Goal: Transaction & Acquisition: Book appointment/travel/reservation

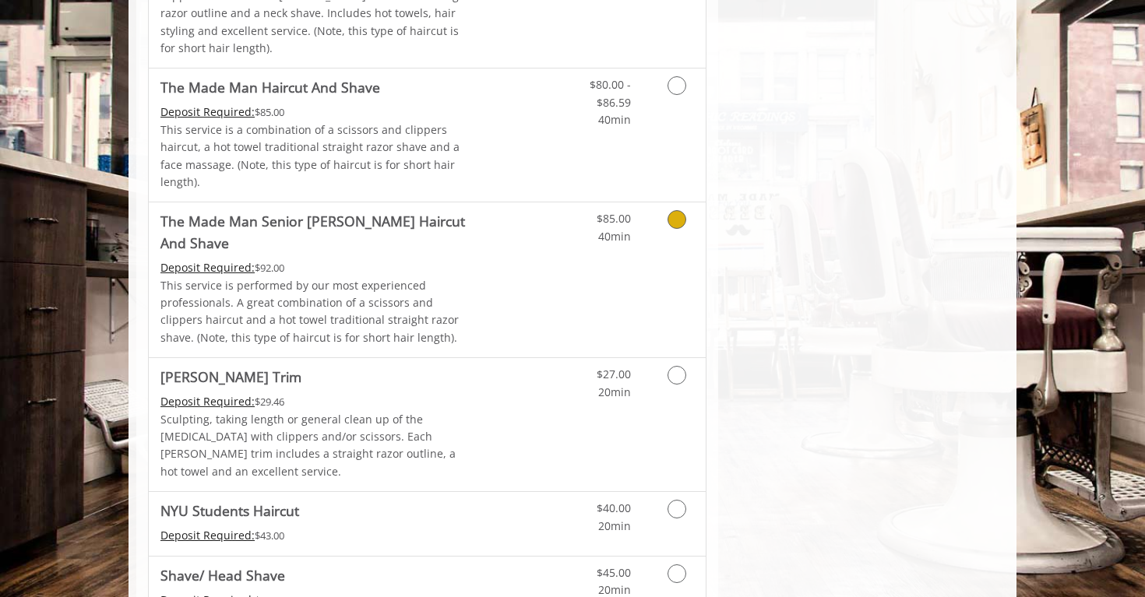
scroll to position [1475, 0]
click at [523, 490] on link "Discounted Price" at bounding box center [520, 521] width 93 height 63
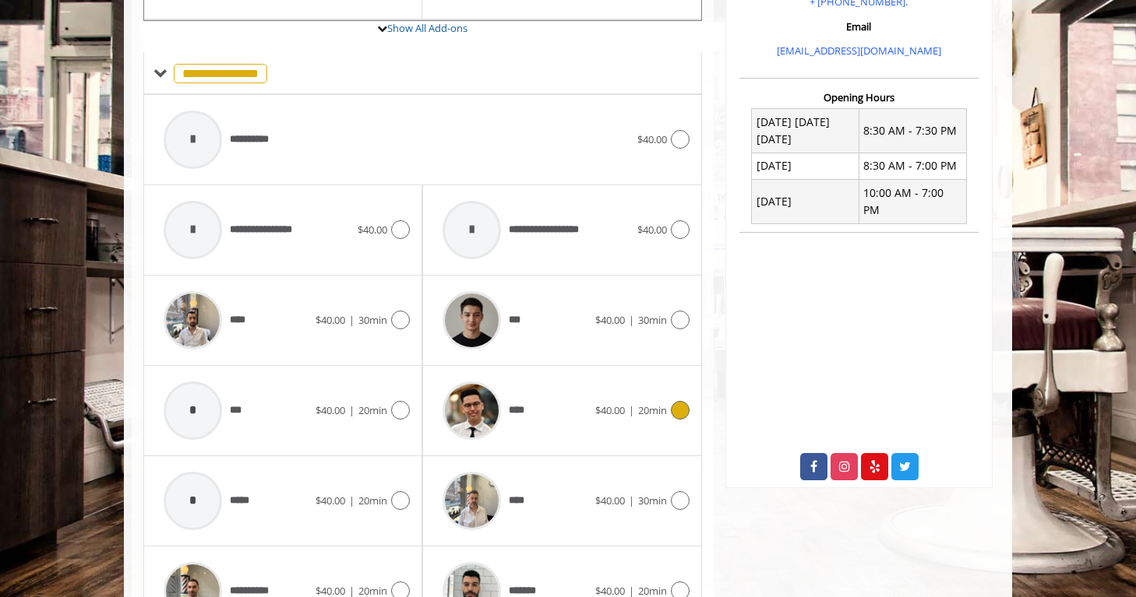
scroll to position [617, 0]
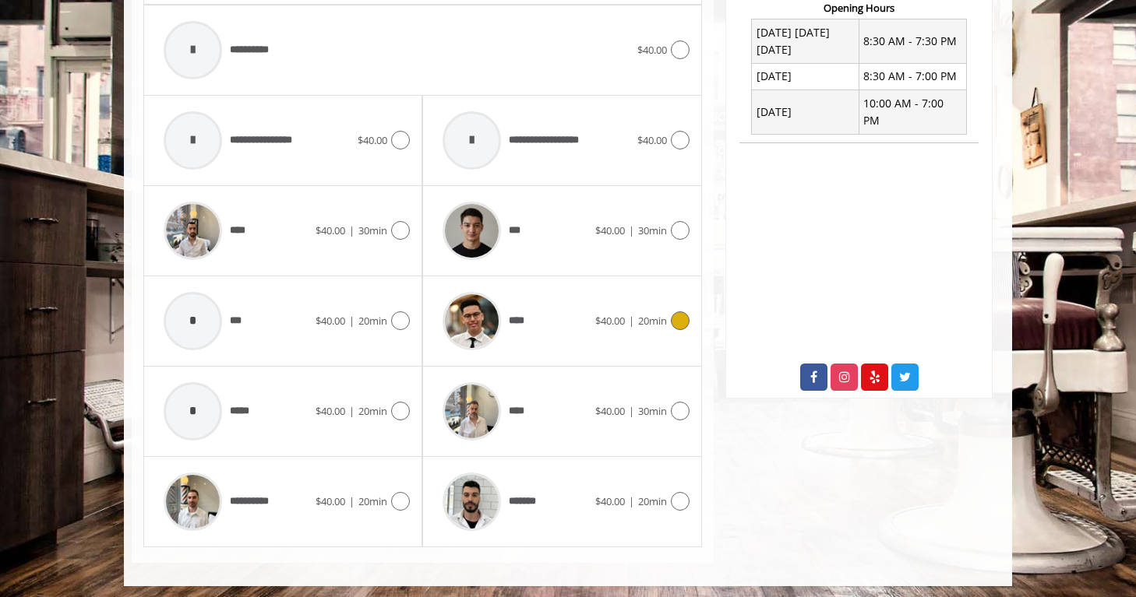
click at [673, 317] on icon at bounding box center [680, 321] width 19 height 19
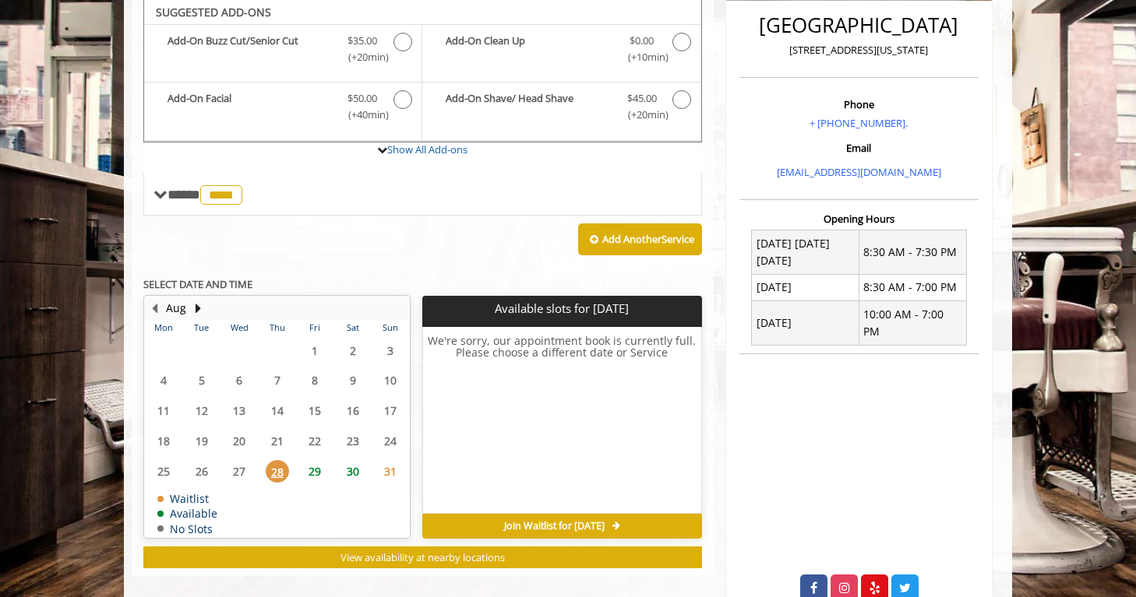
scroll to position [404, 0]
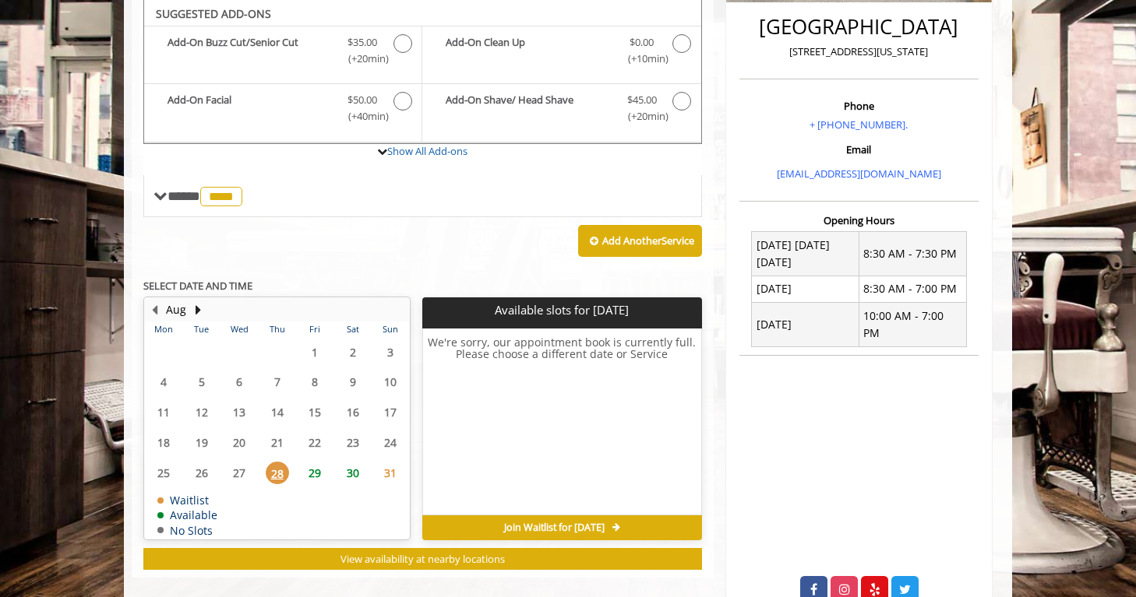
click at [313, 468] on span "29" at bounding box center [314, 473] width 23 height 23
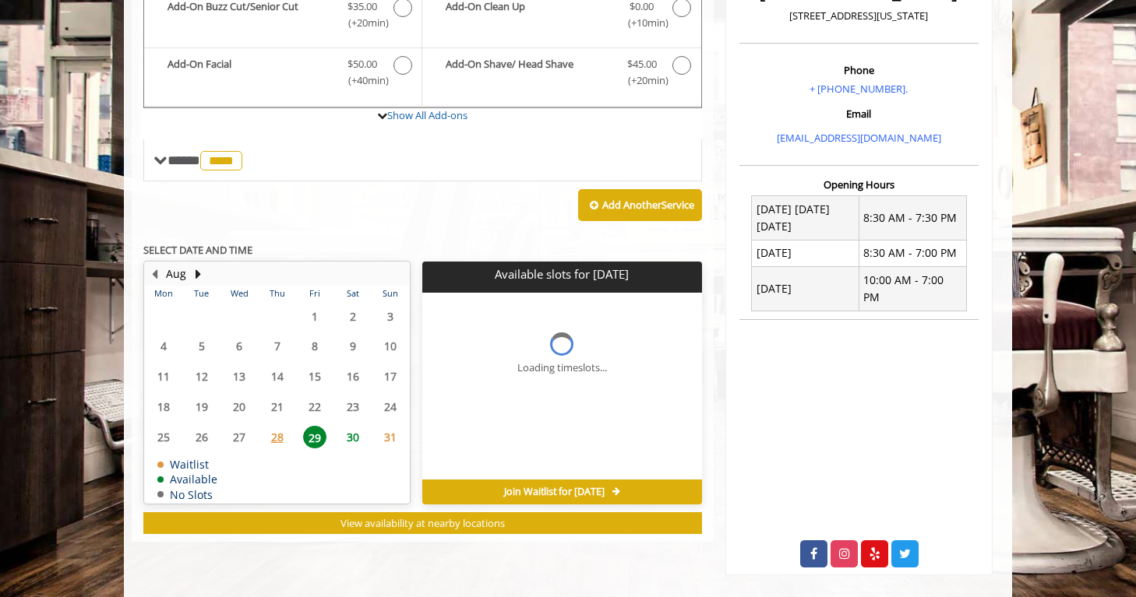
scroll to position [446, 0]
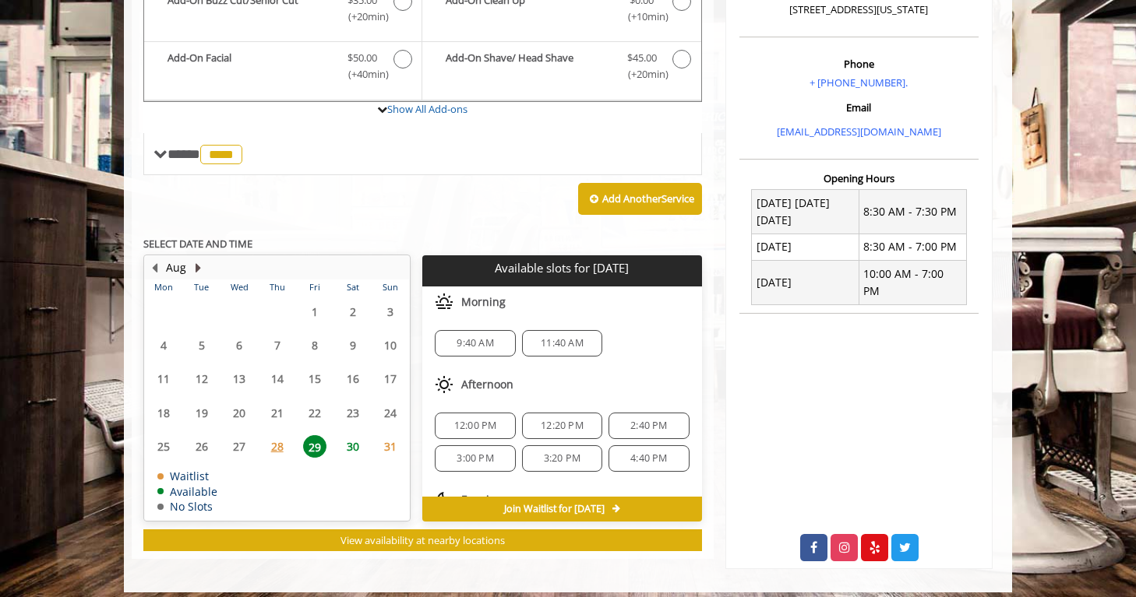
click at [197, 264] on button "Next Month" at bounding box center [198, 267] width 12 height 17
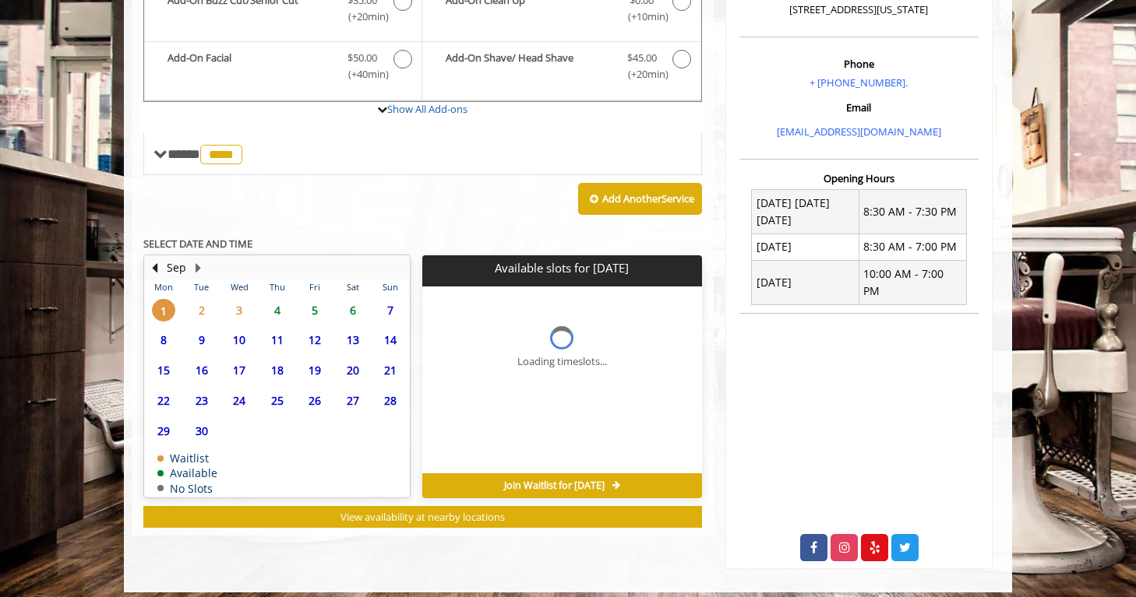
scroll to position [440, 0]
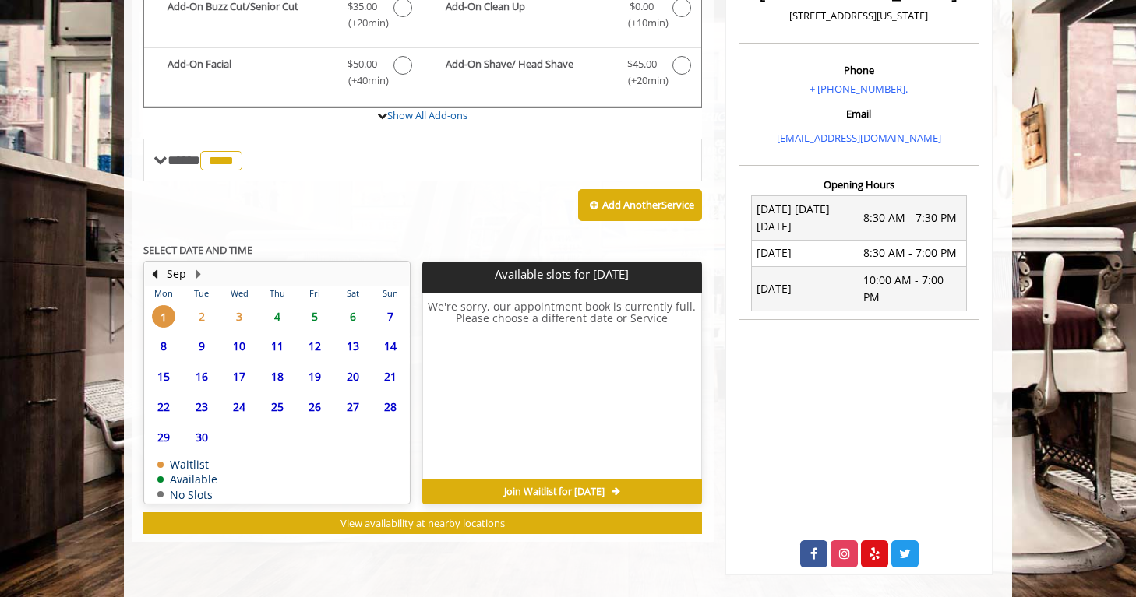
click at [166, 318] on span "1" at bounding box center [163, 316] width 23 height 23
click at [202, 316] on span "2" at bounding box center [201, 316] width 23 height 23
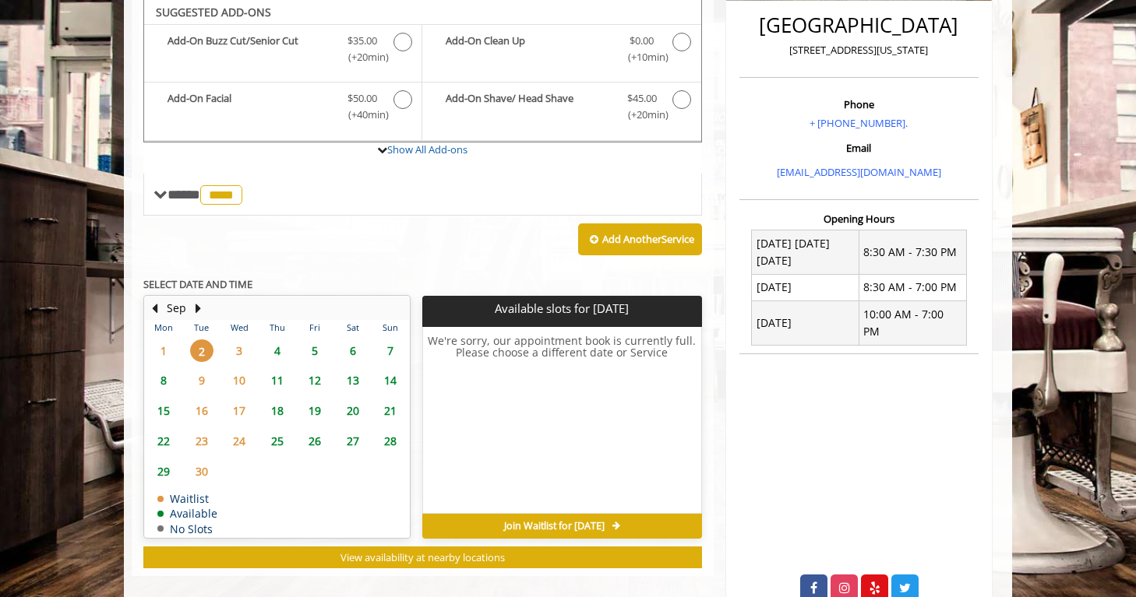
scroll to position [404, 0]
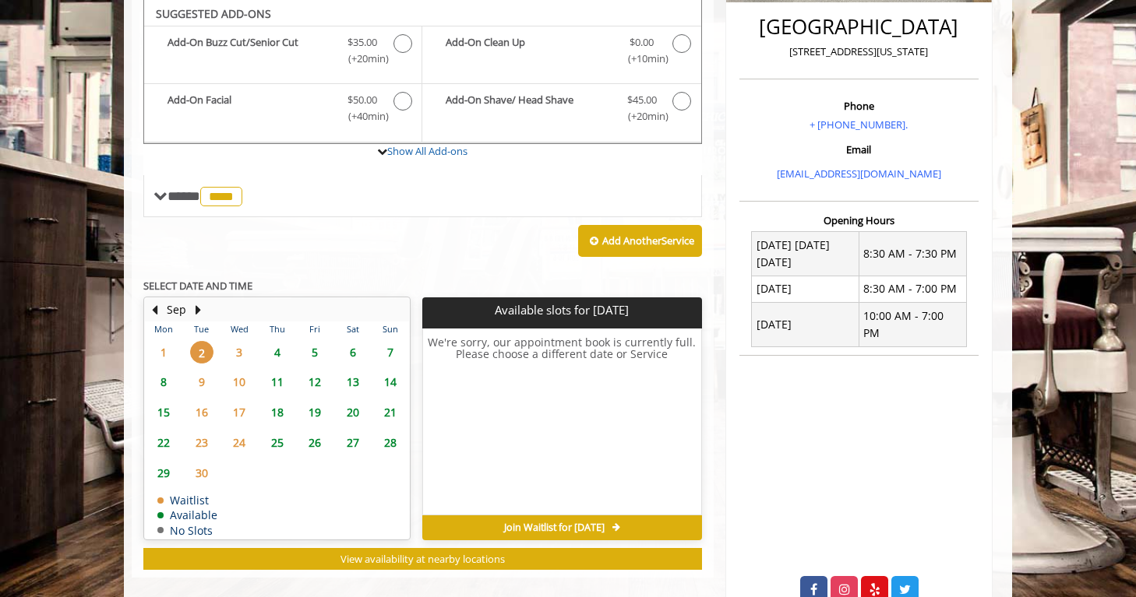
click at [237, 344] on span "3" at bounding box center [238, 352] width 23 height 23
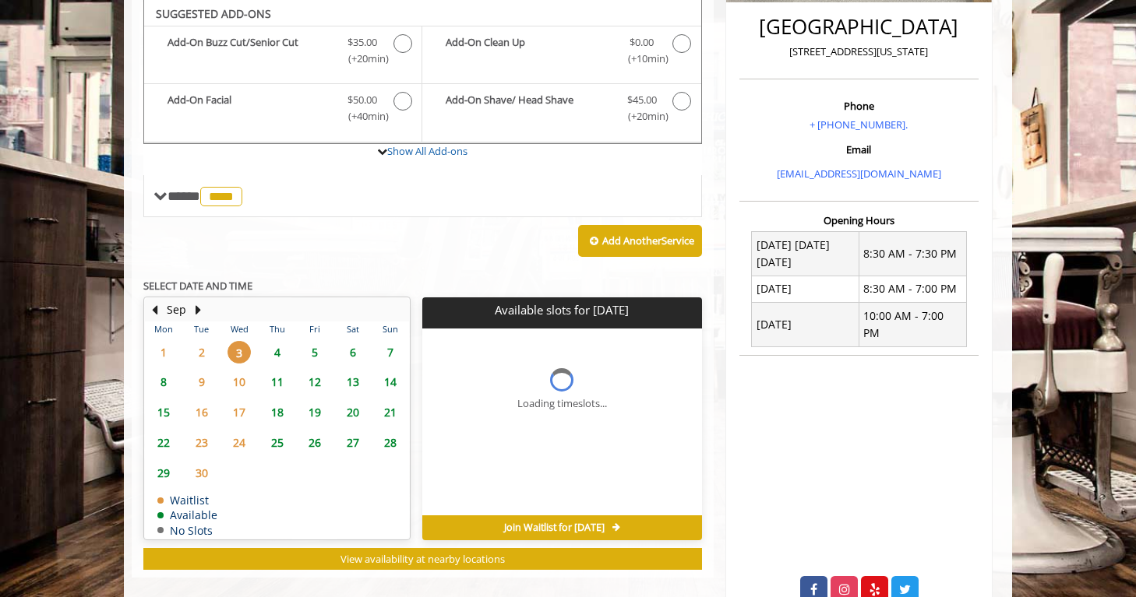
scroll to position [440, 0]
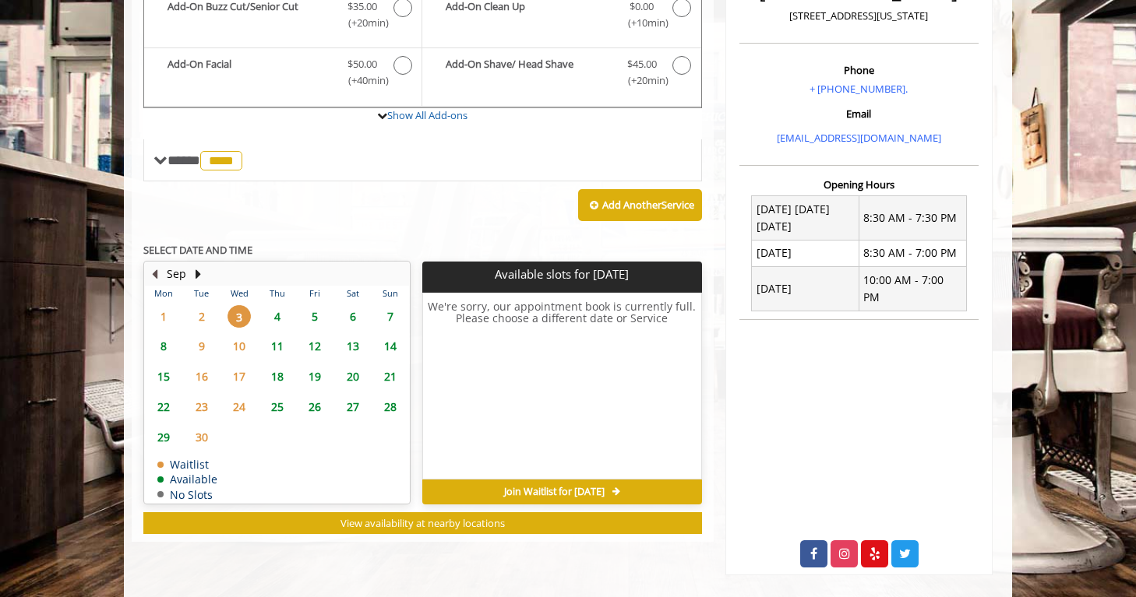
click at [152, 277] on button "Previous Month" at bounding box center [154, 274] width 12 height 17
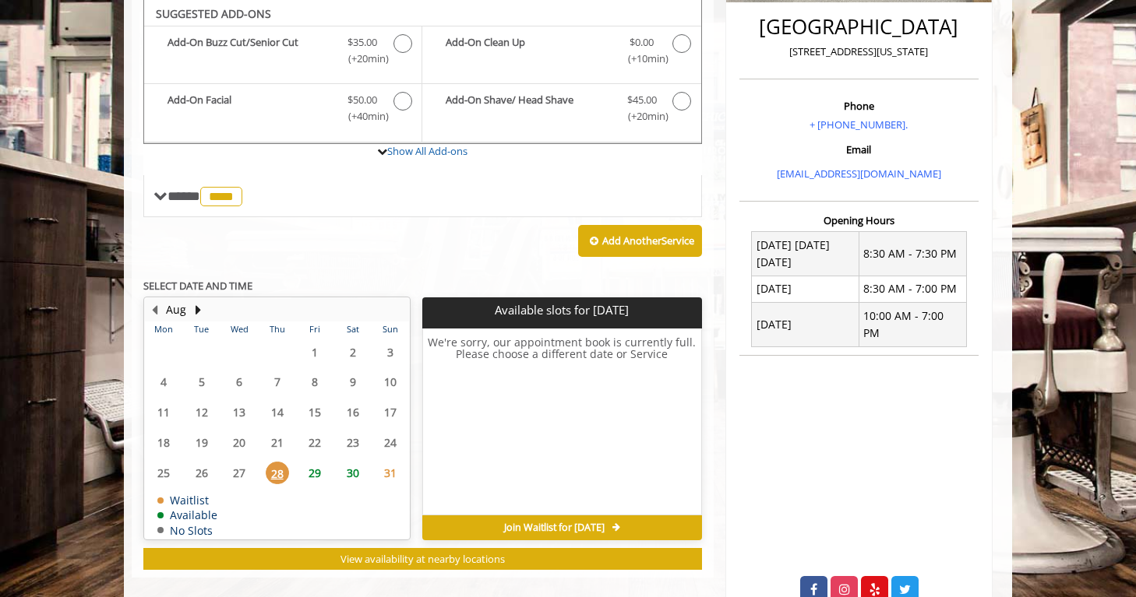
click at [315, 475] on span "29" at bounding box center [314, 473] width 23 height 23
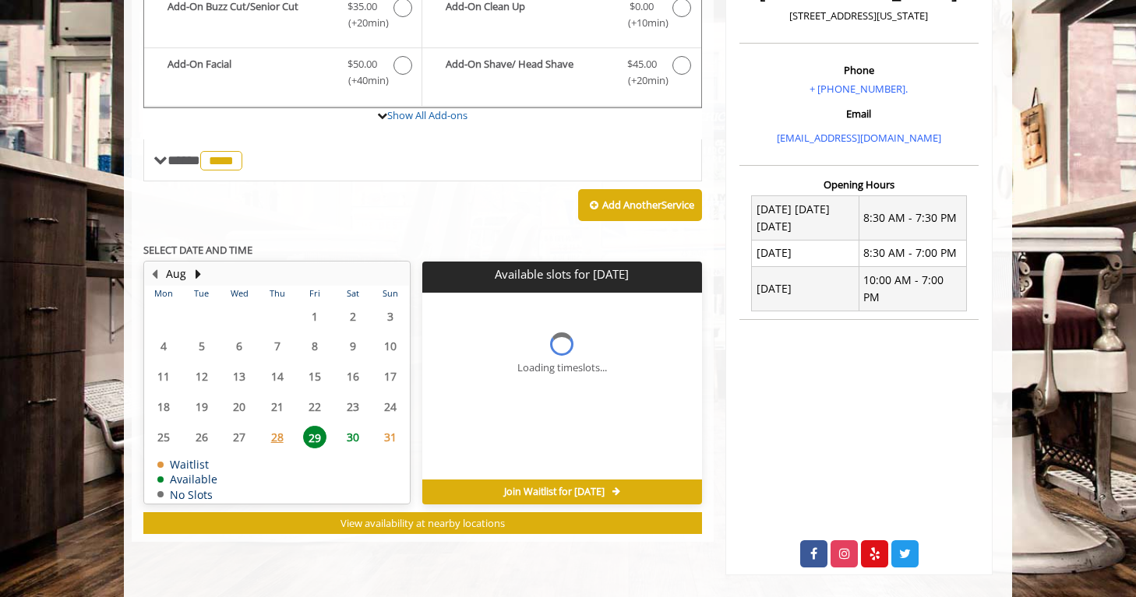
scroll to position [446, 0]
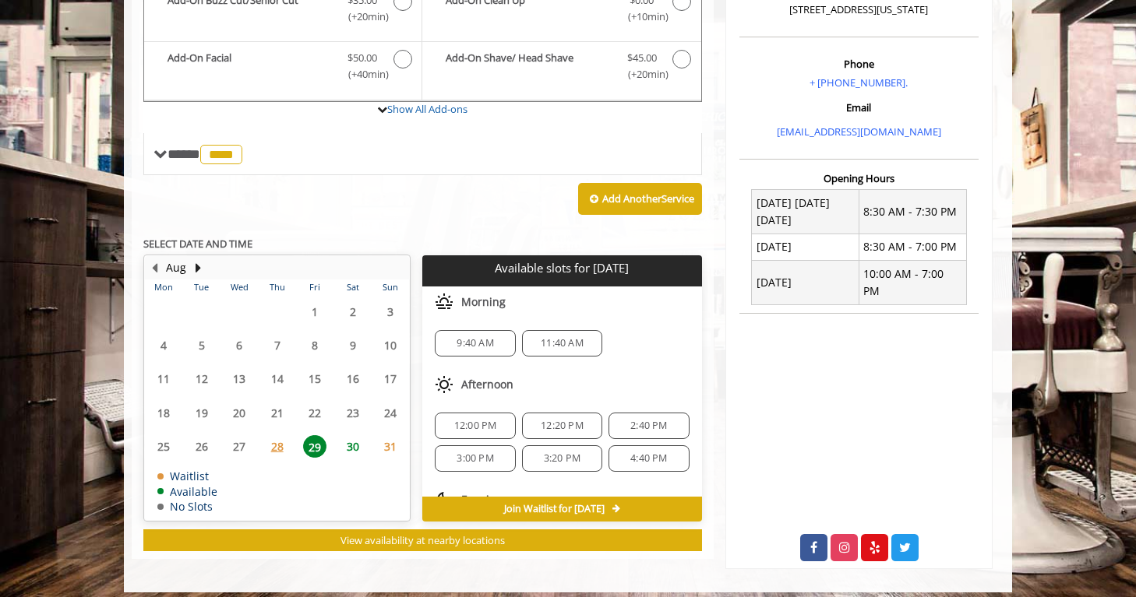
click at [348, 451] on span "30" at bounding box center [352, 446] width 23 height 23
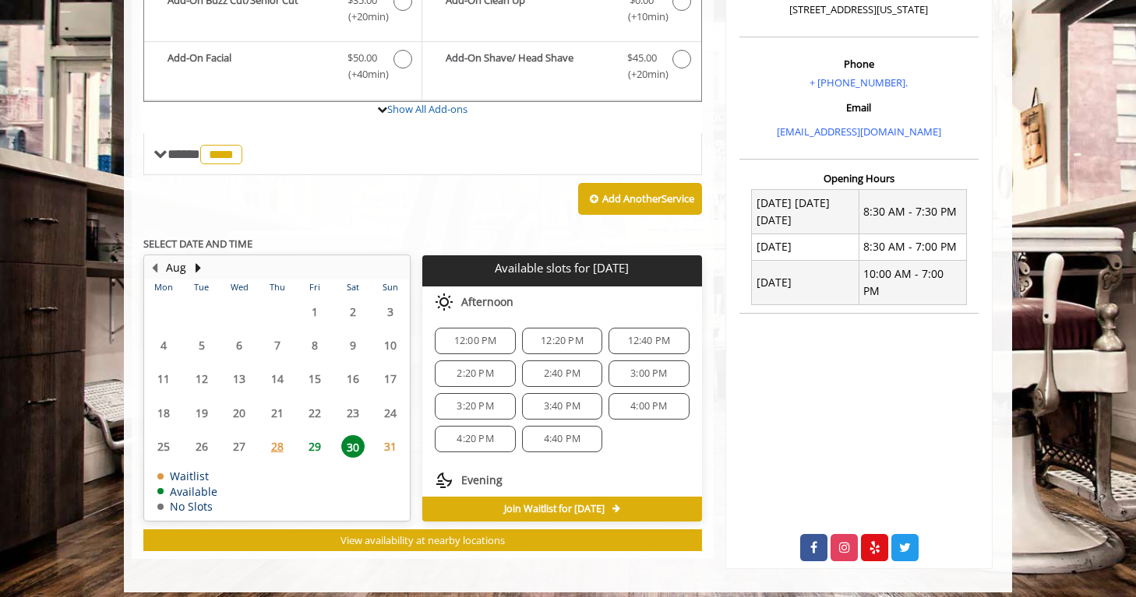
scroll to position [0, 0]
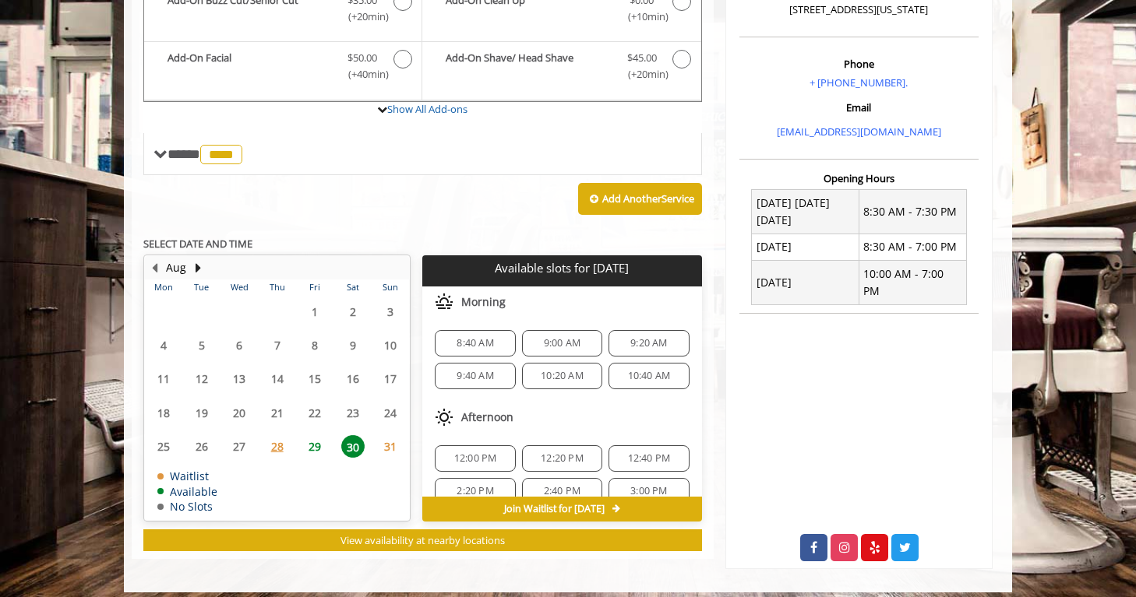
click at [630, 343] on span "9:20 AM" at bounding box center [648, 343] width 37 height 12
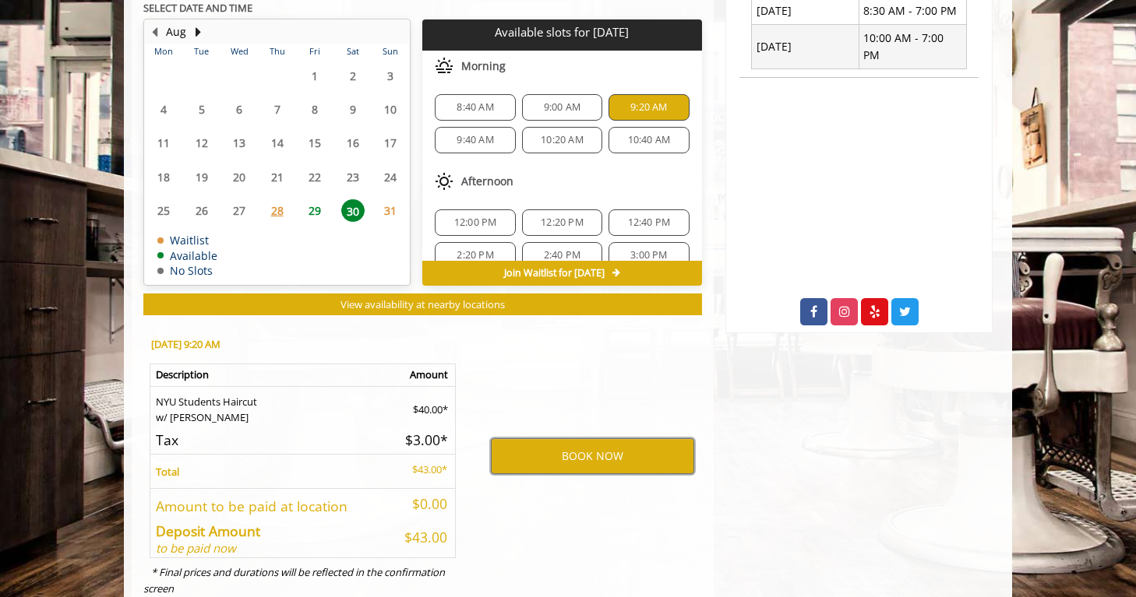
scroll to position [683, 0]
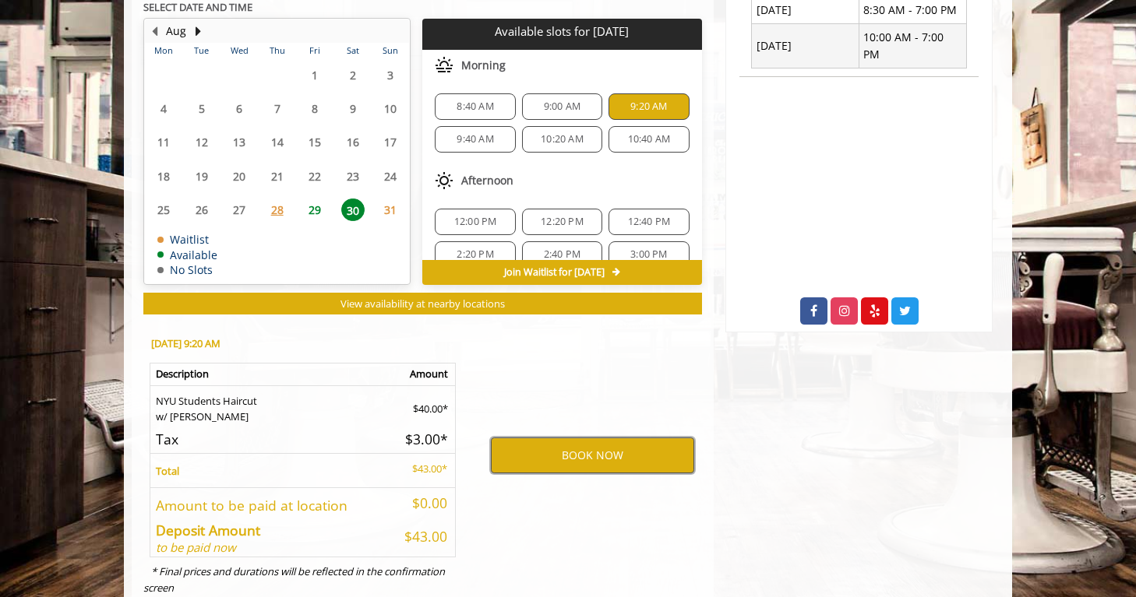
click at [600, 460] on button "BOOK NOW" at bounding box center [592, 456] width 203 height 36
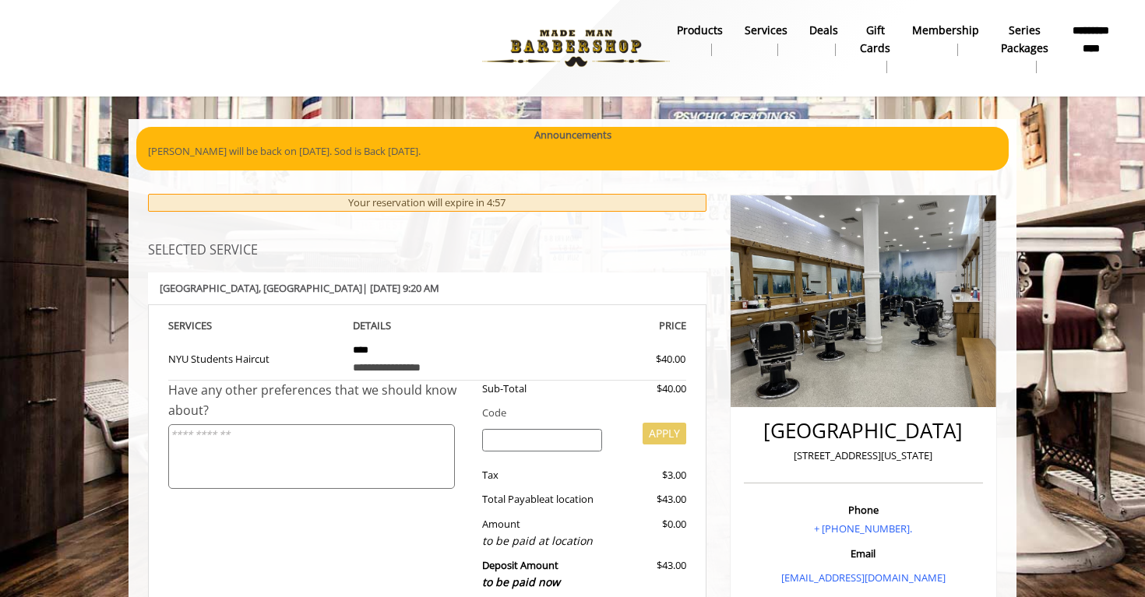
scroll to position [19, 0]
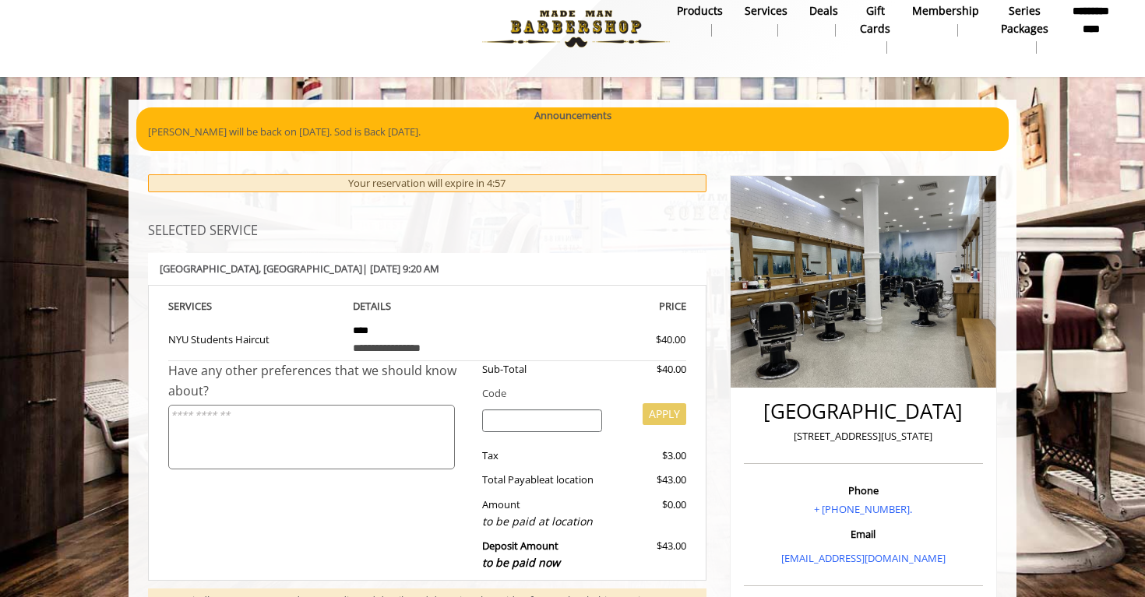
click at [365, 405] on textarea at bounding box center [311, 437] width 287 height 65
click at [315, 419] on textarea "**********" at bounding box center [311, 437] width 287 height 65
click at [365, 442] on textarea "**********" at bounding box center [311, 437] width 287 height 65
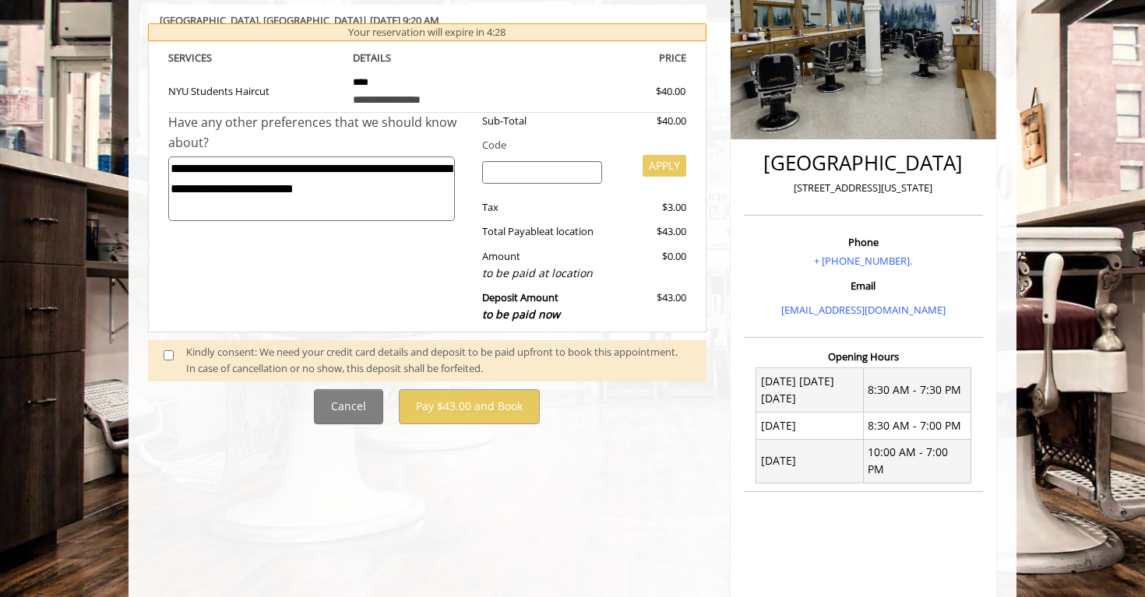
scroll to position [266, 0]
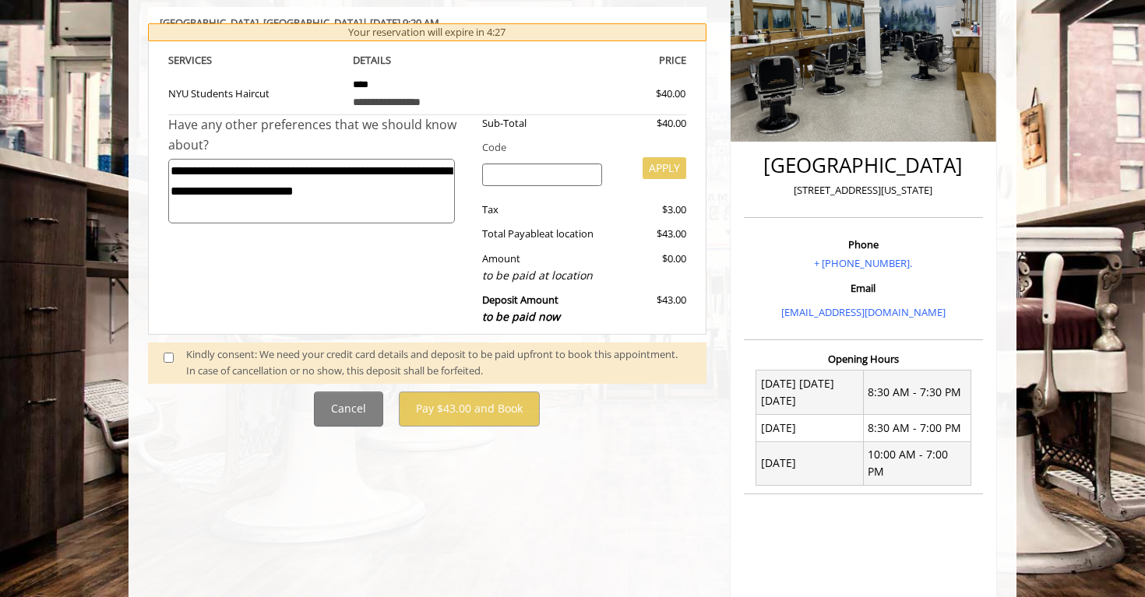
type textarea "**********"
click at [175, 364] on span at bounding box center [175, 363] width 46 height 33
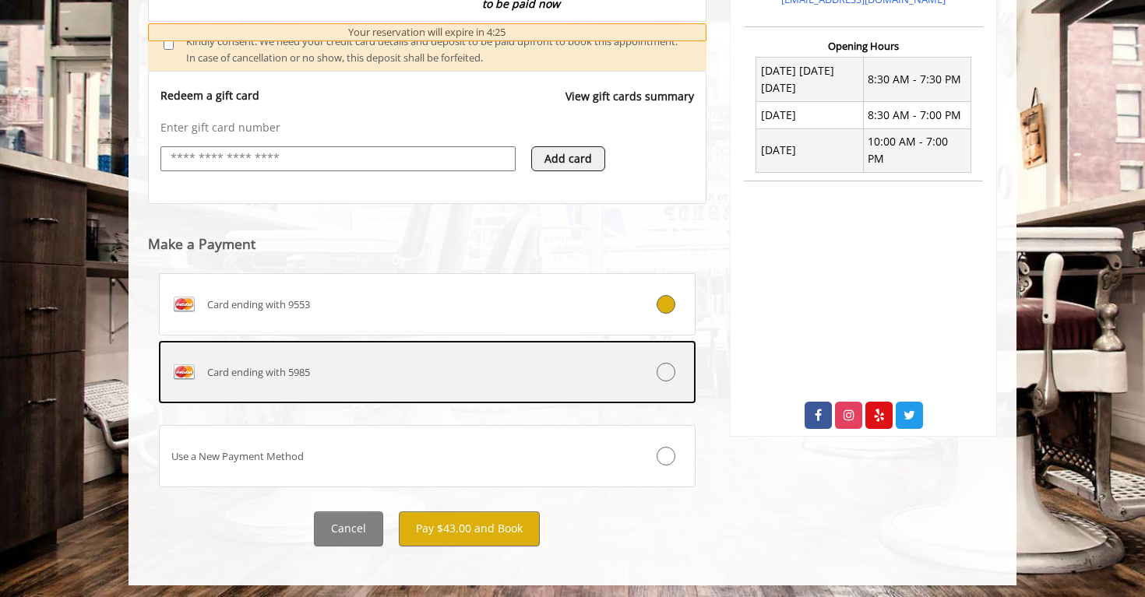
scroll to position [583, 0]
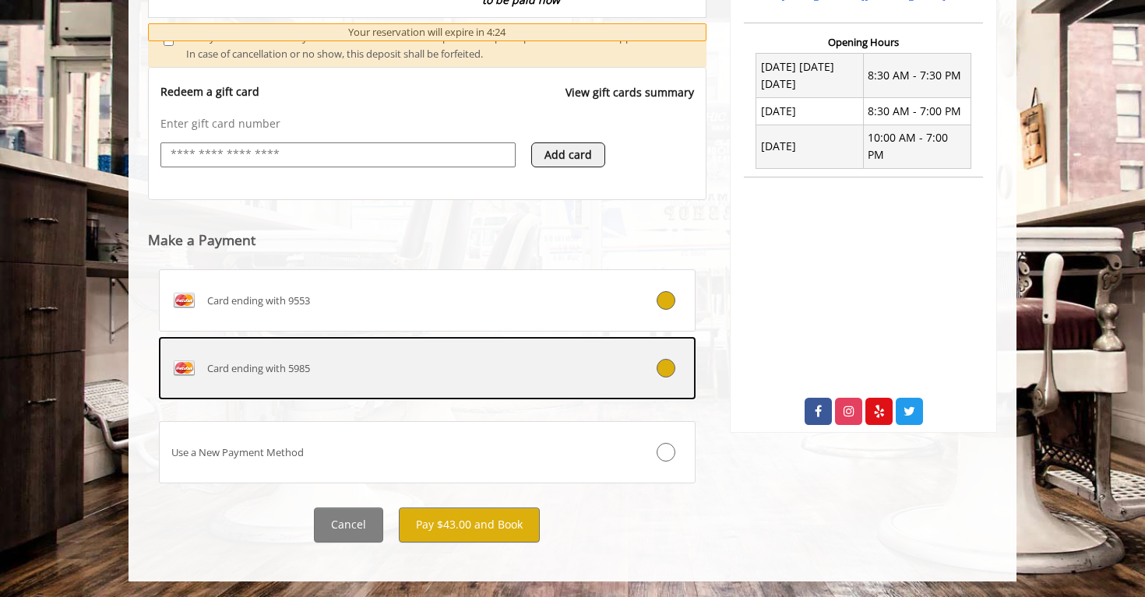
click at [583, 386] on label "Card ending with 5985" at bounding box center [427, 368] width 537 height 62
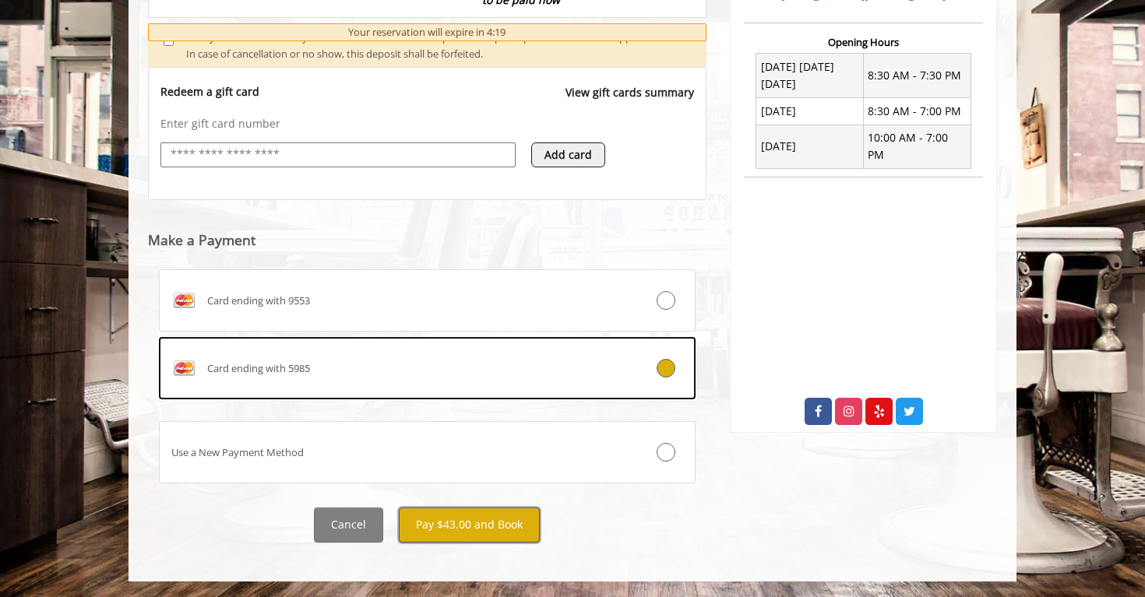
click at [465, 534] on button "Pay $43.00 and Book" at bounding box center [469, 525] width 141 height 35
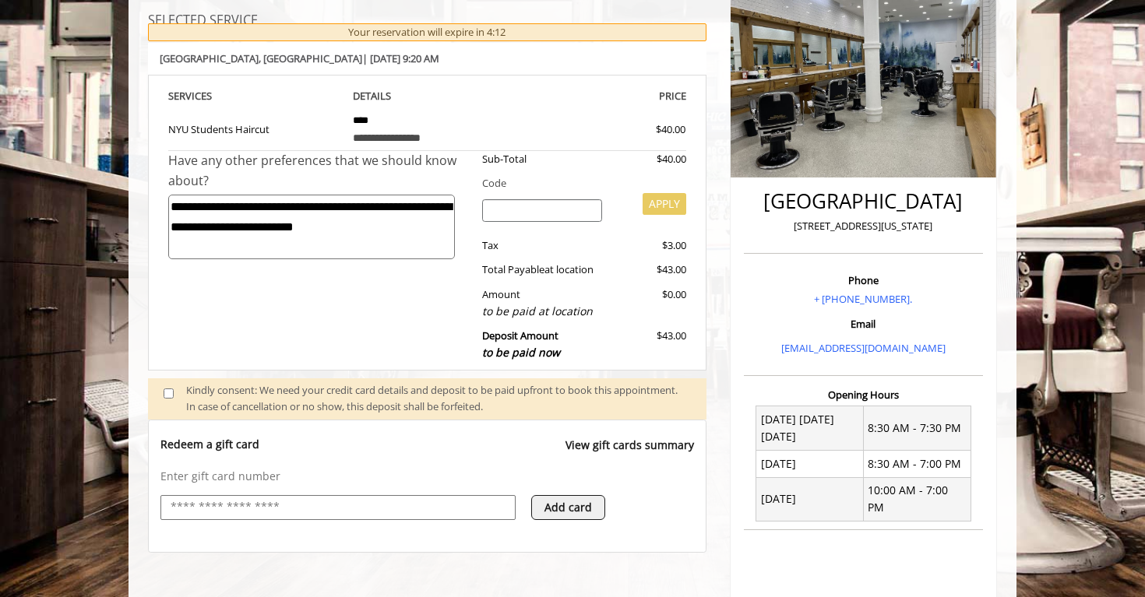
scroll to position [184, 0]
